Goal: Task Accomplishment & Management: Manage account settings

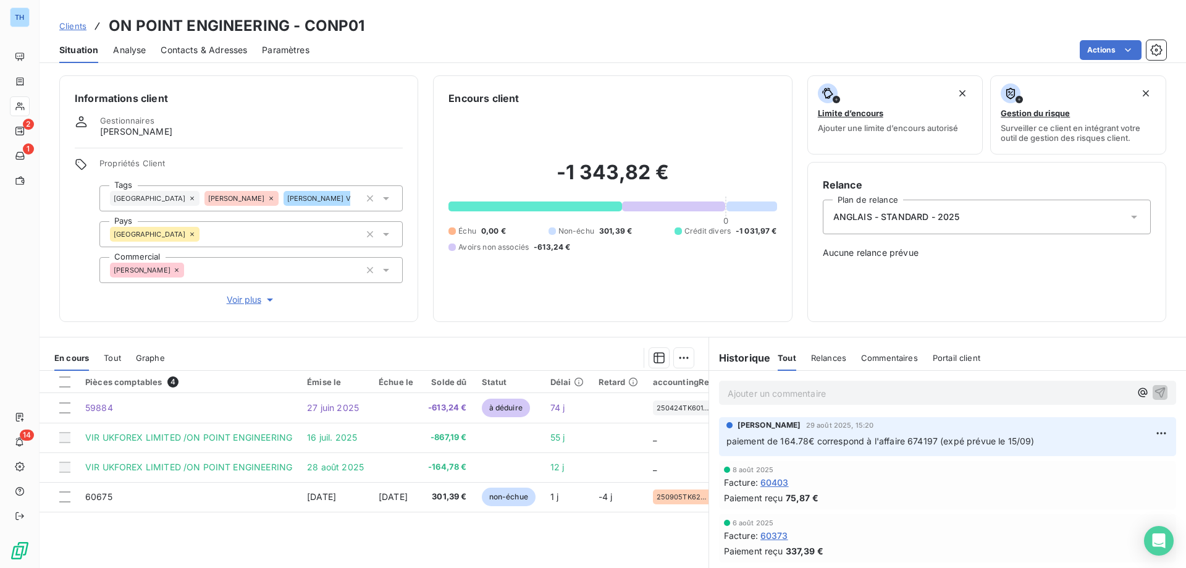
scroll to position [62, 0]
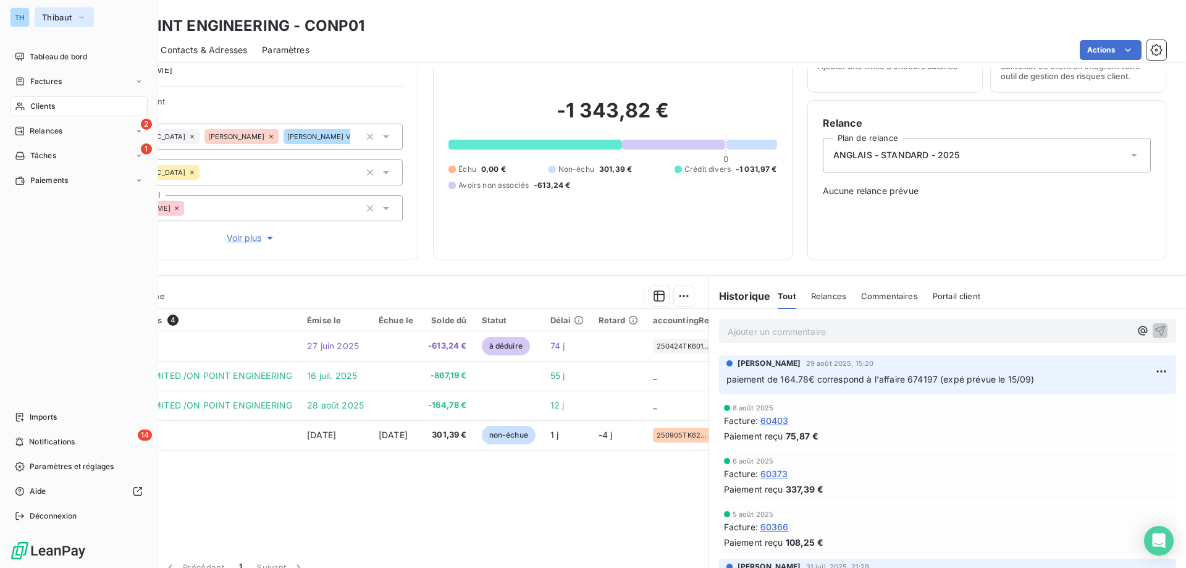
click at [56, 17] on span "Thibaut" at bounding box center [57, 17] width 30 height 10
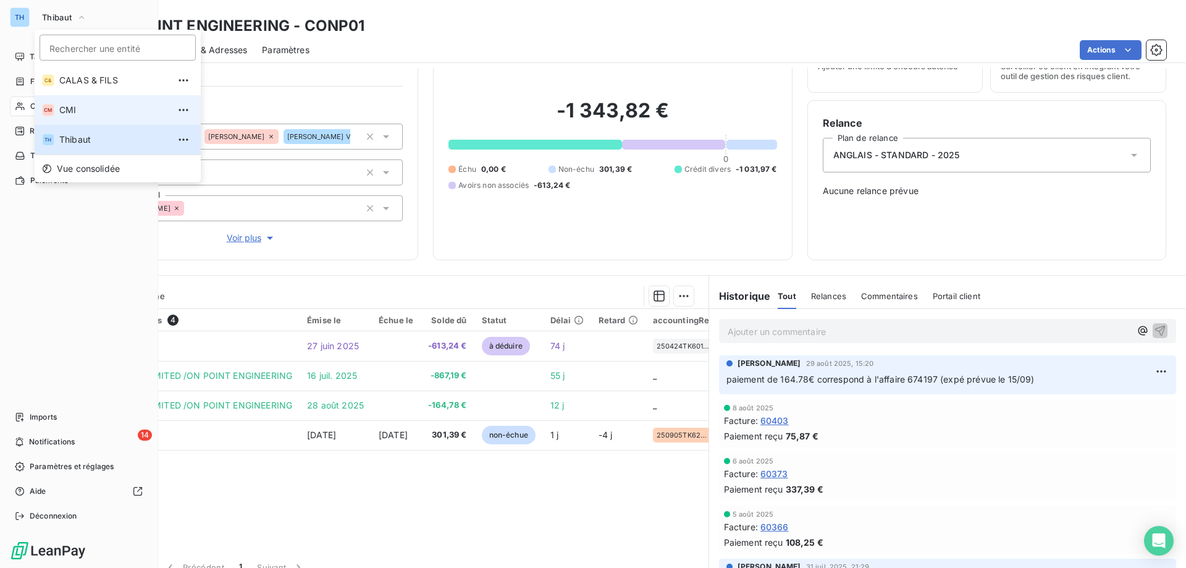
click at [72, 112] on span "CMI" at bounding box center [113, 110] width 109 height 12
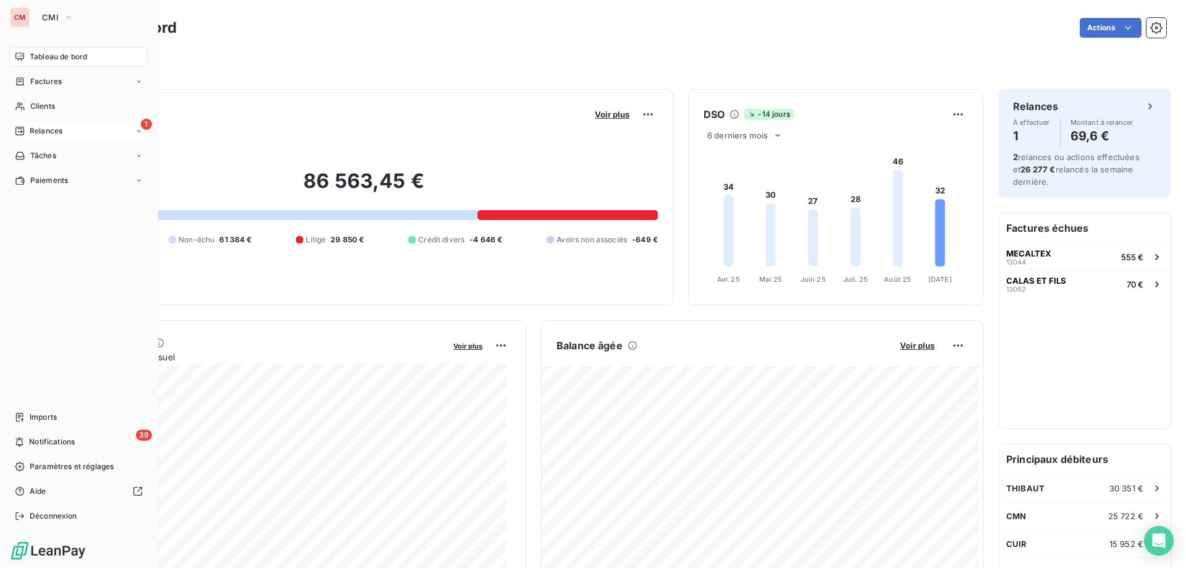
click at [56, 130] on span "Relances" at bounding box center [46, 130] width 33 height 11
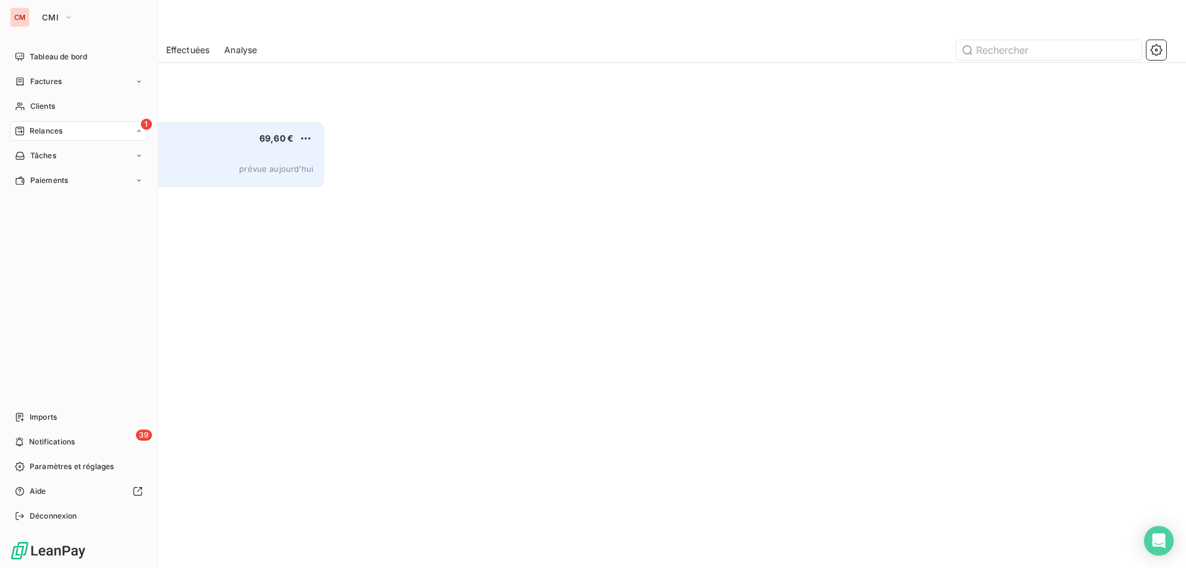
scroll to position [437, 256]
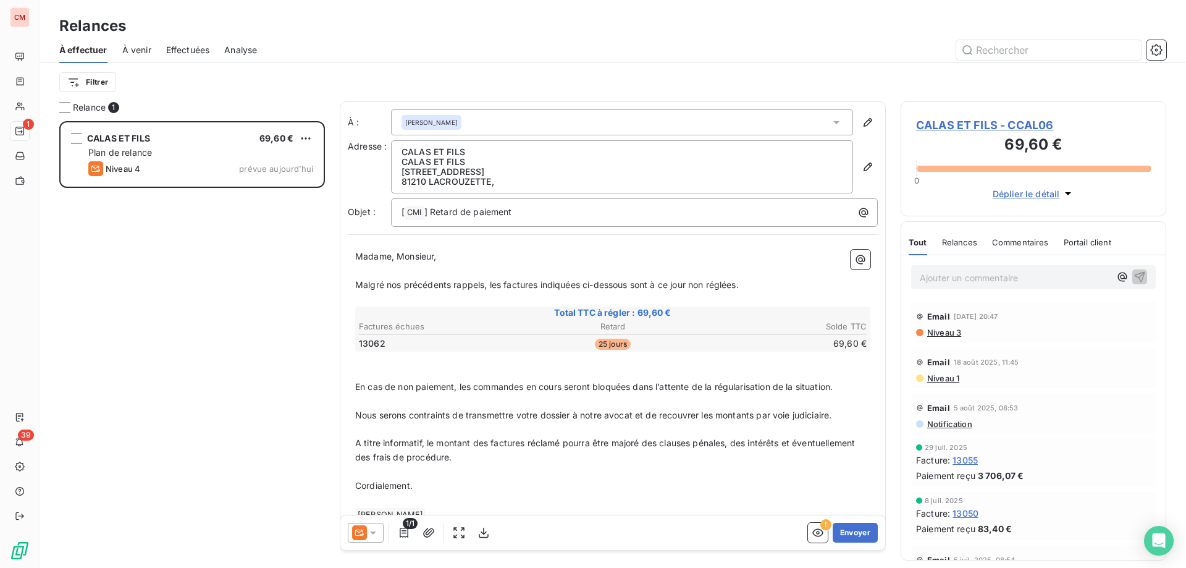
click at [962, 123] on span "CALAS ET FILS - CCAL06" at bounding box center [1033, 125] width 235 height 17
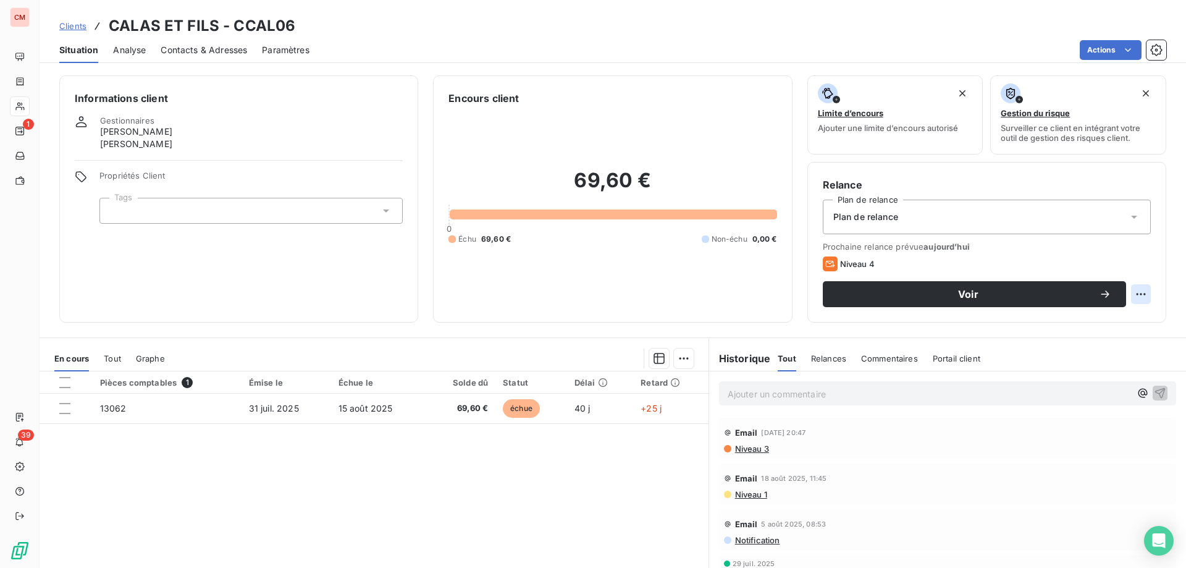
click at [1136, 293] on html "CM 1 39 Clients CALAS ET FILS - CCAL06 Situation Analyse Contacts & Adresses Pa…" at bounding box center [593, 284] width 1186 height 568
click at [1100, 323] on div "Replanifier cette action" at bounding box center [1080, 321] width 111 height 20
select select "8"
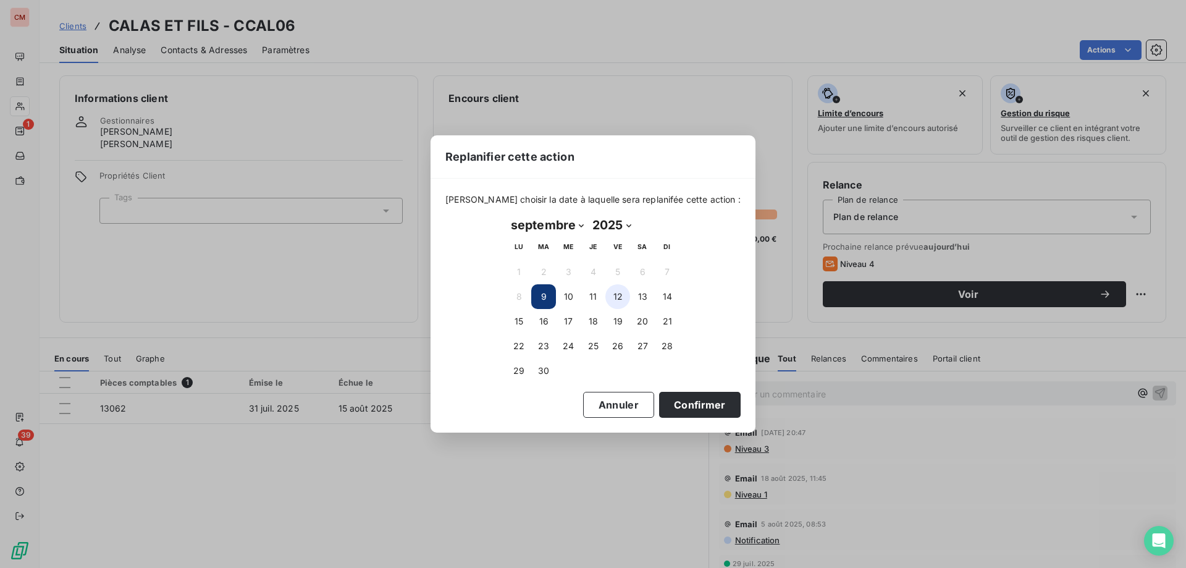
click at [618, 297] on button "12" at bounding box center [617, 296] width 25 height 25
click at [674, 395] on button "Confirmer" at bounding box center [700, 405] width 82 height 26
